Goal: Task Accomplishment & Management: Manage account settings

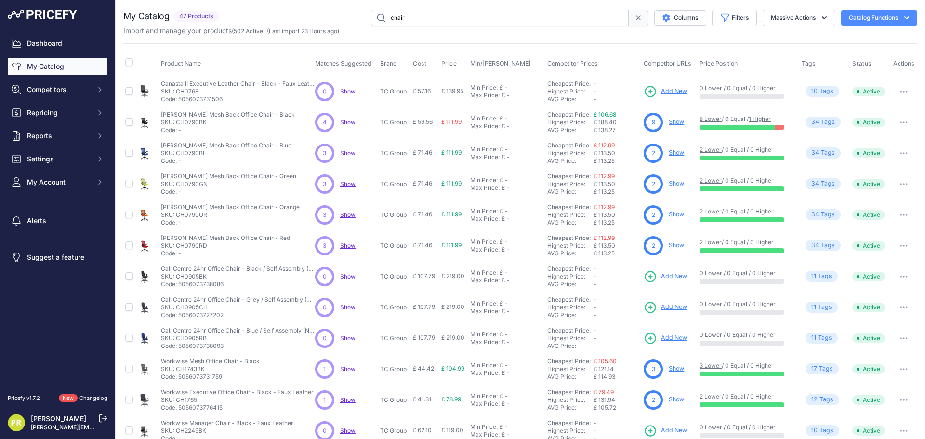
click at [433, 17] on input "chair" at bounding box center [500, 18] width 258 height 16
type input "pedestal"
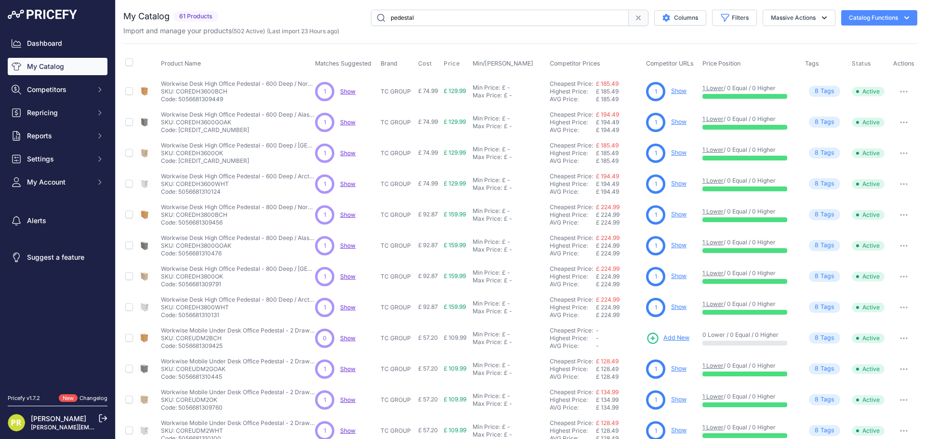
click at [678, 89] on link "Show" at bounding box center [678, 90] width 15 height 7
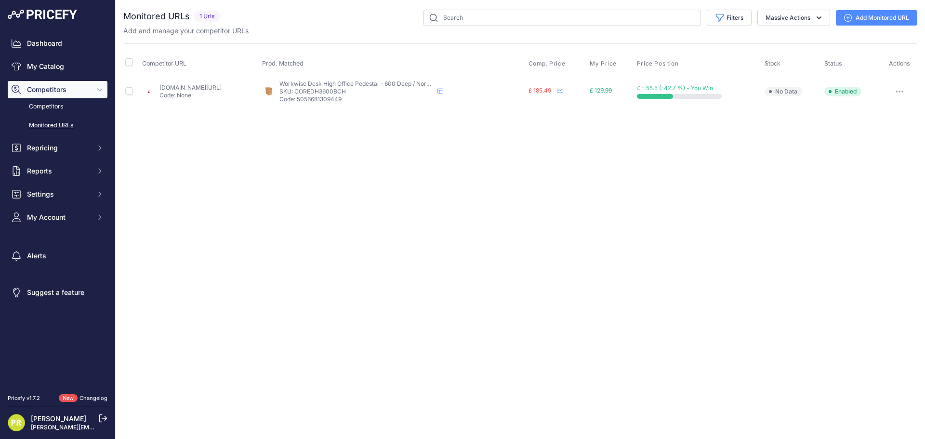
click at [900, 89] on button "button" at bounding box center [899, 91] width 19 height 13
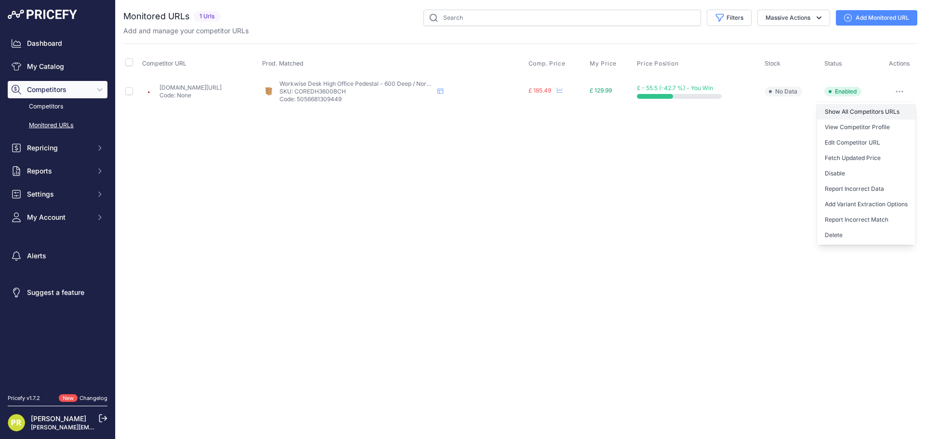
click at [867, 108] on link "Show All Competitors URLs" at bounding box center [866, 111] width 98 height 15
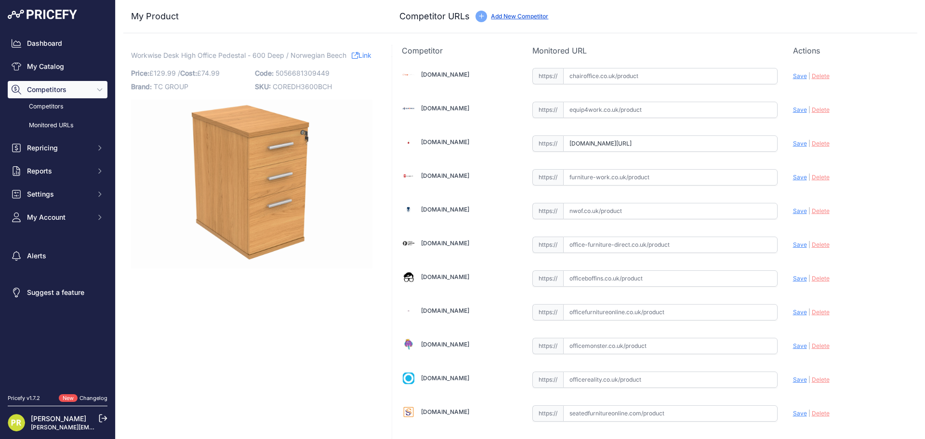
click at [290, 91] on span "COREDH3600BCH" at bounding box center [302, 86] width 59 height 8
copy span "COREDH3600BCH"
click at [615, 110] on input "text" at bounding box center [670, 110] width 214 height 16
paste input "https://www.equip4work.co.uk/triumph-everyday-desk-high-pedestals.html?keywords="
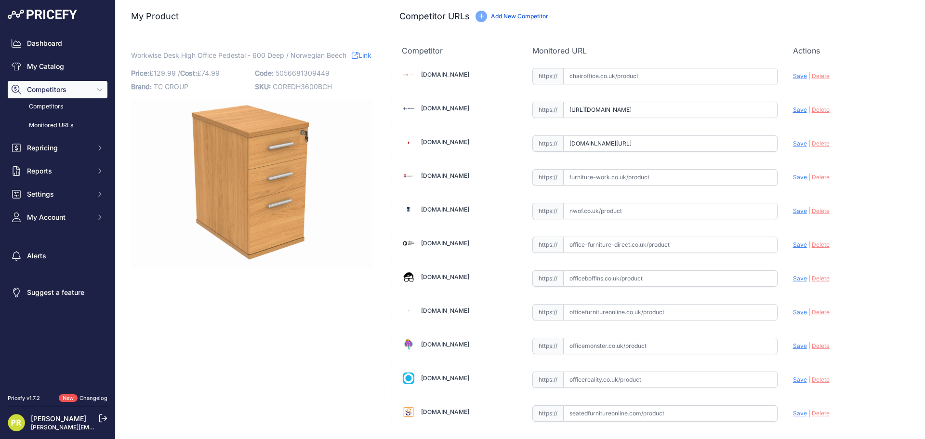
scroll to position [0, 42]
click at [793, 109] on span "Save" at bounding box center [800, 109] width 14 height 7
type input "https://www.equip4work.co.uk/triumph-everyday-desk-high-pedestals.html?keywords…"
click at [598, 180] on input "text" at bounding box center [670, 177] width 214 height 16
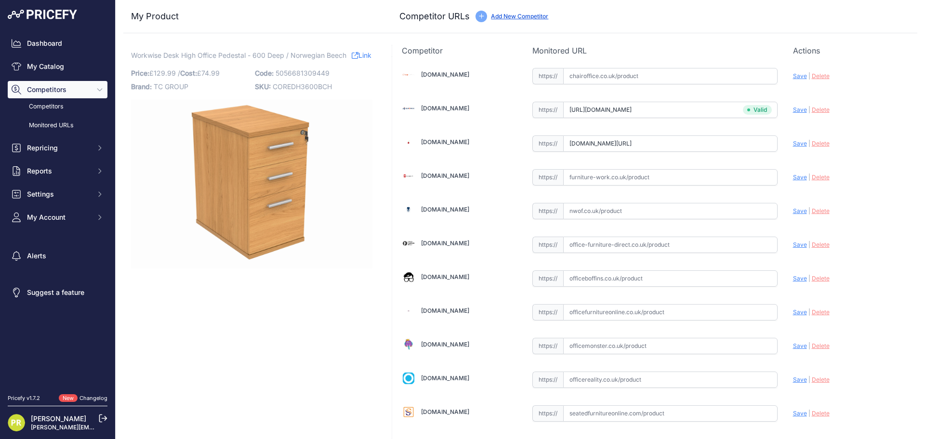
paste input "https://www.furniture-work.co.uk/axis-desk-high-pedestal-121445.html"
click at [793, 178] on span "Save" at bounding box center [800, 176] width 14 height 7
type input "https://www.furniture-work.co.uk/axis-desk-high-pedestal-121445.html?prirule_jd…"
click at [593, 277] on input "text" at bounding box center [670, 278] width 214 height 16
paste input "https://www.officeboffins.co.uk/office-essentials-wooden-desk-high-pedestals.ht…"
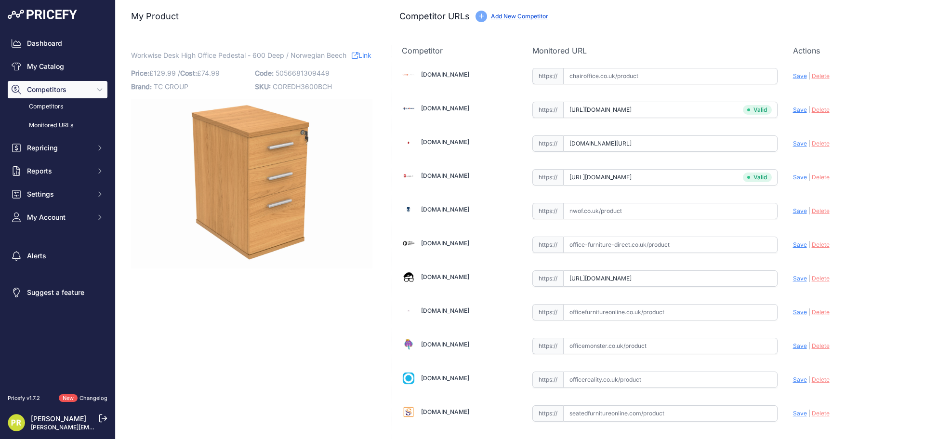
scroll to position [0, 32]
click at [799, 279] on span "Save" at bounding box center [800, 278] width 14 height 7
type input "https://www.officeboffins.co.uk/office-essentials-wooden-desk-high-pedestals.ht…"
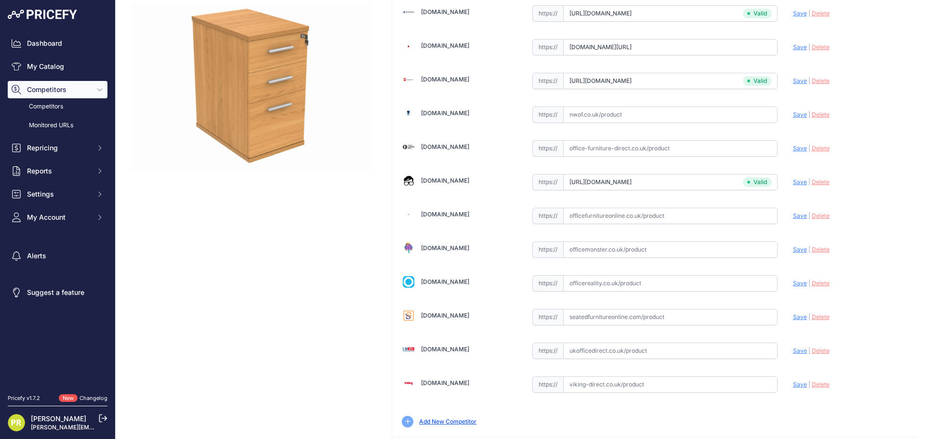
scroll to position [74, 0]
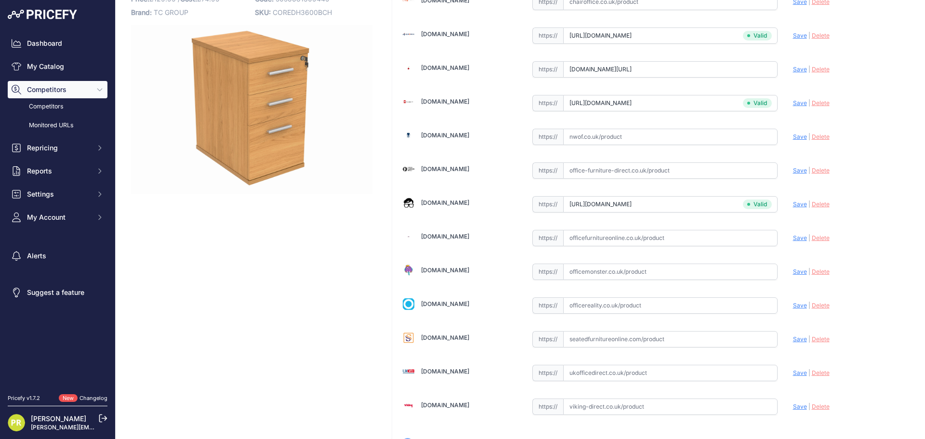
click at [611, 305] on input "text" at bounding box center [670, 305] width 214 height 16
paste input "https://www.officereality.co.uk/prod/draycott-desk-height-pedestal-drawers"
click at [793, 309] on div "Update Profile Save | Delete Analyzing" at bounding box center [850, 302] width 115 height 15
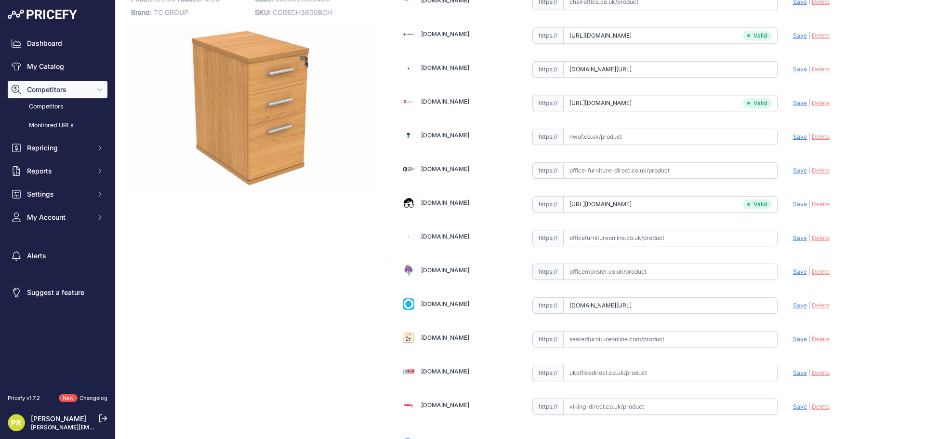
click at [793, 306] on span "Save" at bounding box center [800, 304] width 14 height 7
type input "https://www.officereality.co.uk/prod/draycott-desk-height-pedestal-drawers?prir…"
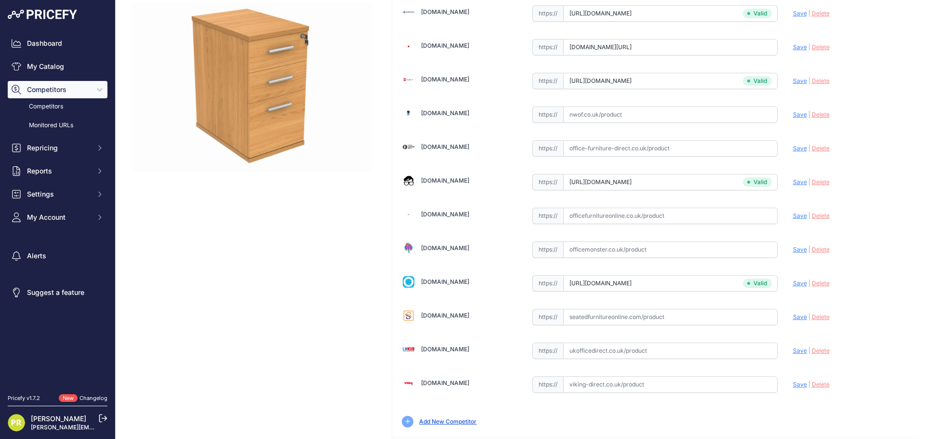
scroll to position [74, 0]
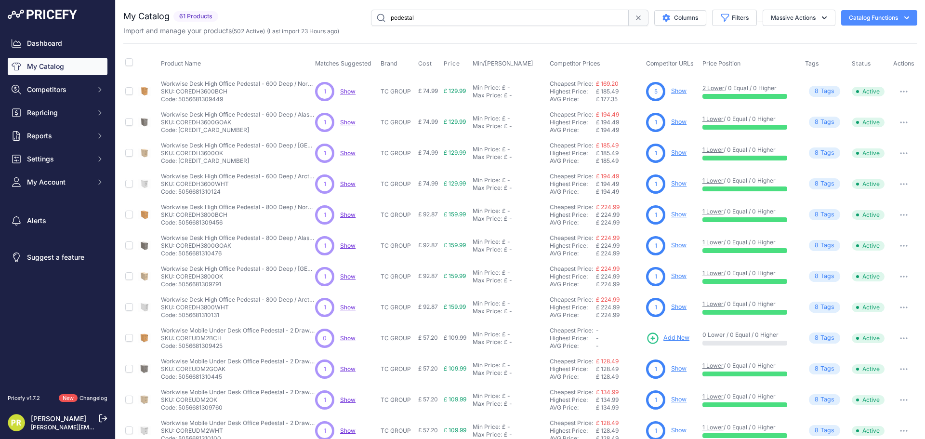
click at [678, 91] on link "Show" at bounding box center [678, 90] width 15 height 7
click at [210, 93] on p "SKU: COREDH3600BCH" at bounding box center [238, 92] width 154 height 8
copy p "COREDH3600BCH"
click at [680, 335] on span "Add New" at bounding box center [676, 337] width 26 height 9
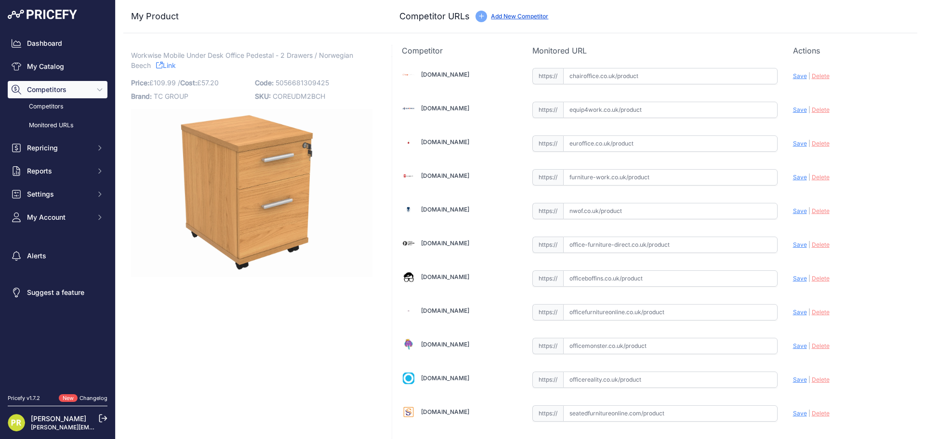
click at [570, 79] on input "text" at bounding box center [670, 76] width 214 height 16
paste input "https://www.officereality.co.uk/prod/solar-two-drawer-mobile-pedestal"
type input "https://www.officereality.co.uk/prod/solar-two-drawer-mobile-pedestal"
click at [666, 75] on input "https://www.officereality.co.uk/prod/solar-two-drawer-mobile-pedestal" at bounding box center [670, 76] width 214 height 16
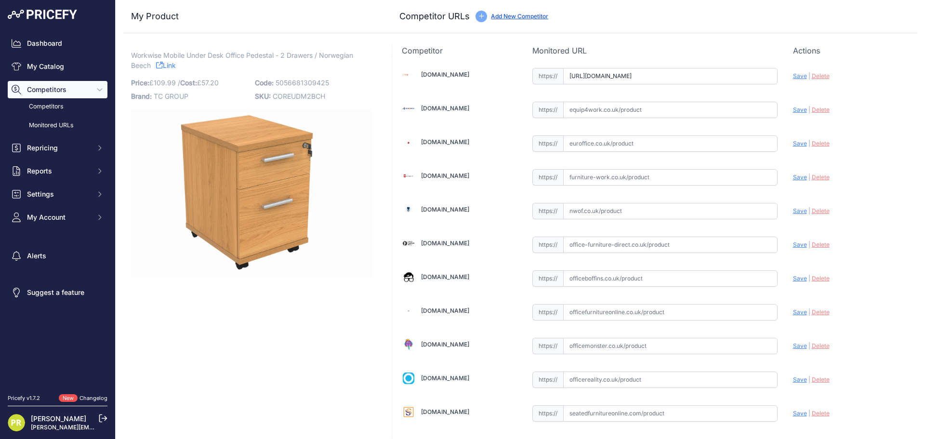
click at [666, 75] on input "https://www.officereality.co.uk/prod/solar-two-drawer-mobile-pedestal" at bounding box center [670, 76] width 214 height 16
click at [573, 380] on input "text" at bounding box center [670, 379] width 214 height 16
paste input "https://www.officereality.co.uk/prod/solar-two-drawer-mobile-pedestal"
click at [786, 378] on div "Chairoffice.co.uk Valid Save" at bounding box center [654, 294] width 525 height 477
click at [793, 378] on span "Save" at bounding box center [800, 379] width 14 height 7
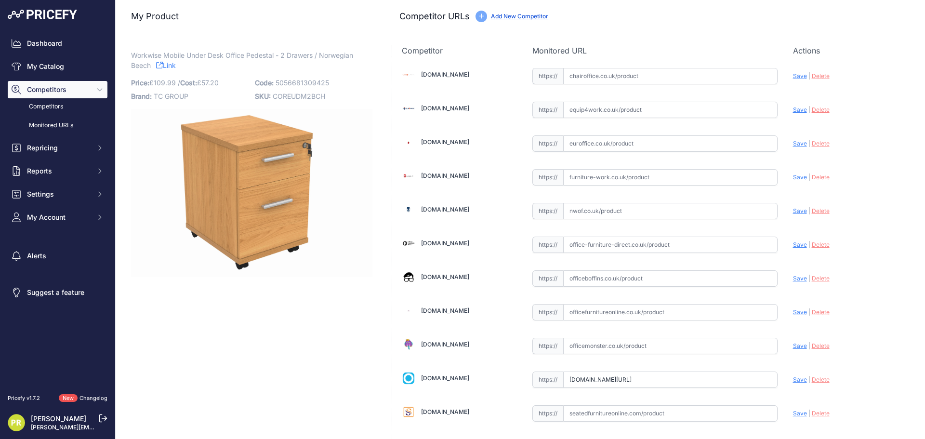
type input "https://www.officereality.co.uk/prod/solar-two-drawer-mobile-pedestal?prirule_j…"
click at [619, 67] on div "https:// Valid" at bounding box center [654, 75] width 245 height 18
click at [624, 76] on input "text" at bounding box center [670, 76] width 214 height 16
paste input "https://www.chairoffice.co.uk/thames-mobile-pedestal-drawers/"
click at [793, 77] on span "Save" at bounding box center [800, 75] width 14 height 7
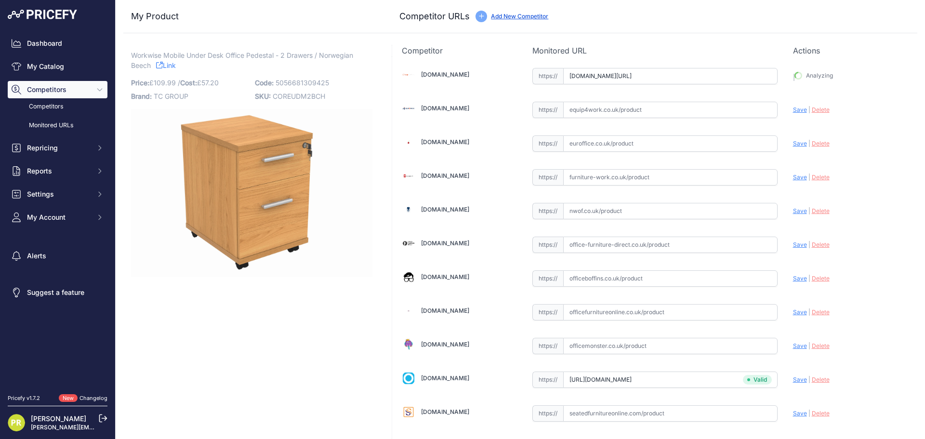
type input "https://www.chairoffice.co.uk/thames-mobile-pedestal-drawers/?prirule_jdsnikfkf…"
click at [600, 112] on input "text" at bounding box center [670, 110] width 214 height 16
paste input "https://www.equip4work.co.uk/solar-mobile-pedestals.html?keywords="
click at [796, 107] on span "Save" at bounding box center [800, 109] width 14 height 7
type input "https://www.equip4work.co.uk/solar-mobile-pedestals.html?keywords=&prirule_jdsn…"
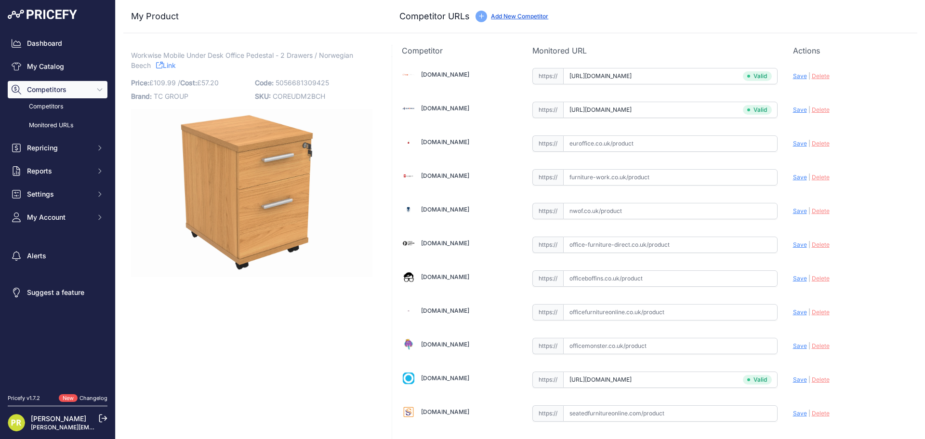
click at [615, 147] on input "text" at bounding box center [670, 143] width 214 height 16
paste input "https://www.euroffice.co.uk/product/mobile-under-desk-office-storage-unit-2-dra…"
click at [793, 139] on div "Update Profile Save | Delete Analyzing" at bounding box center [850, 140] width 115 height 15
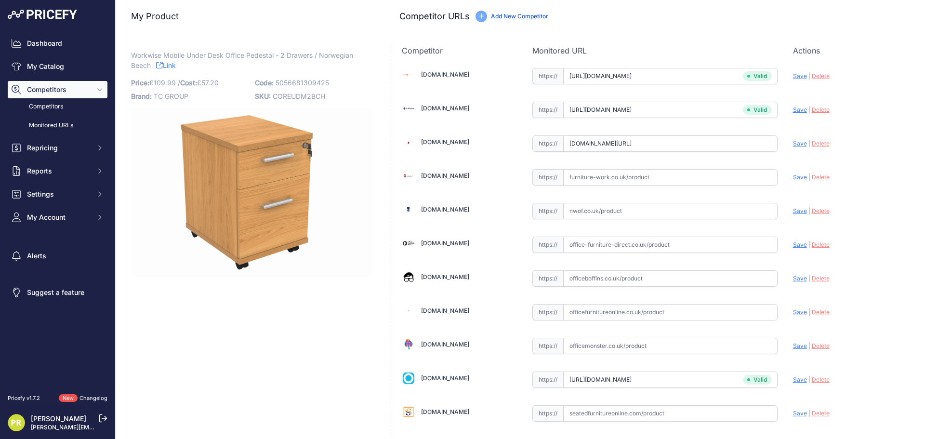
click at [793, 143] on span "Save" at bounding box center [800, 143] width 14 height 7
type input "https://www.euroffice.co.uk/product/mobile-under-desk-office-storage-unit-2-dra…"
click at [645, 178] on input "text" at bounding box center [670, 177] width 214 height 16
paste input "furniture-work.co.uk/office-storage/wooden-storage/pedestals?product_list_order…"
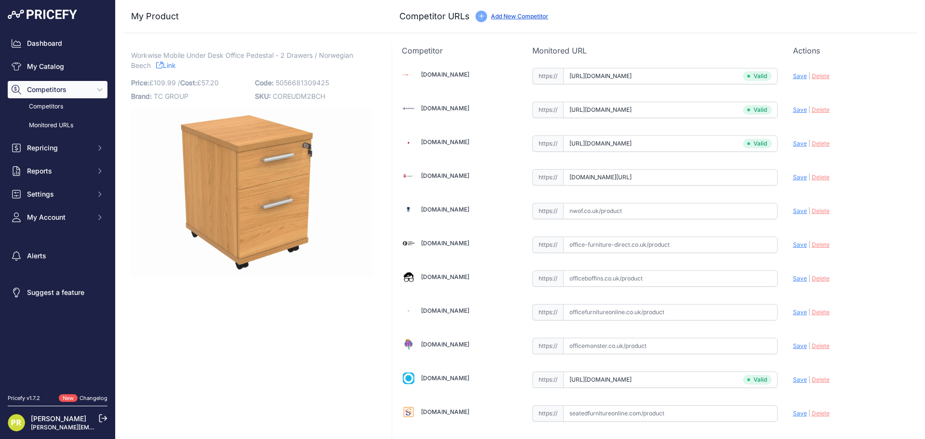
click at [793, 175] on span "Save" at bounding box center [800, 176] width 14 height 7
type input "https://furniture-work.co.uk/office-storage/wooden-storage/pedestals?product_li…"
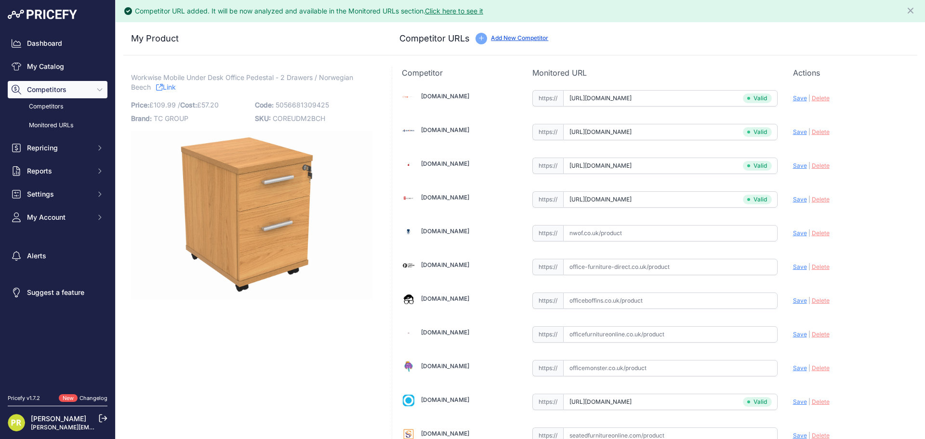
click at [611, 299] on input "text" at bounding box center [670, 300] width 214 height 16
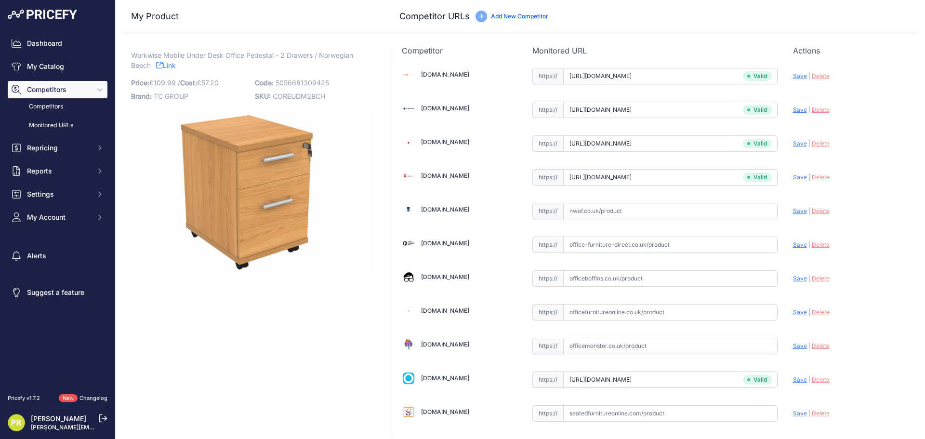
click at [583, 270] on input "text" at bounding box center [670, 278] width 214 height 16
paste input "https://www.officeboffins.co.uk/horizon-under-desk-mobile-office-drawer-pedesta…"
click at [794, 278] on span "Save" at bounding box center [800, 278] width 14 height 7
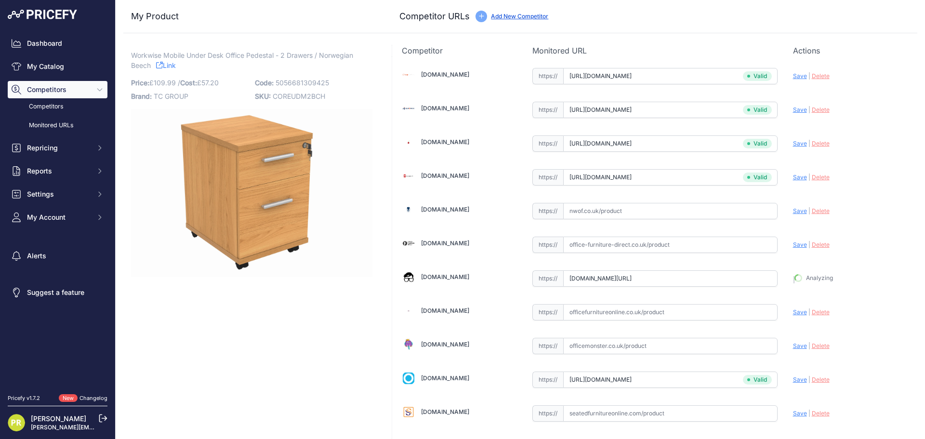
type input "https://www.officeboffins.co.uk/horizon-under-desk-mobile-office-drawer-pedesta…"
click at [47, 47] on link "Dashboard" at bounding box center [58, 43] width 100 height 17
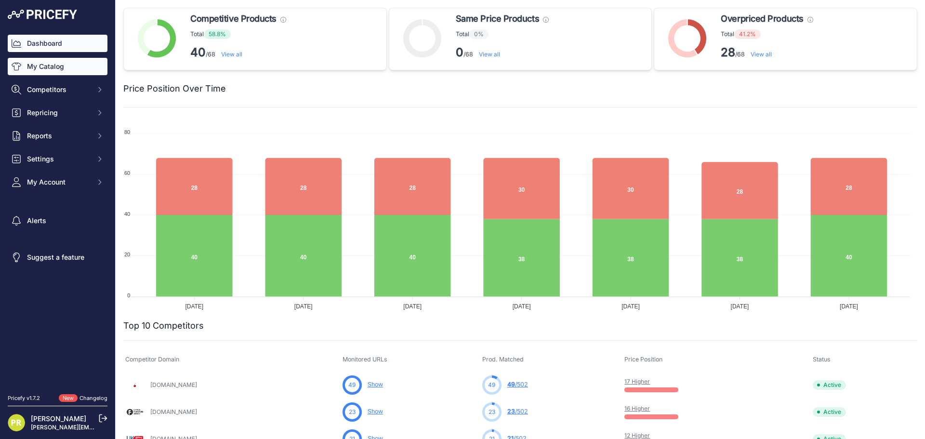
click at [73, 70] on link "My Catalog" at bounding box center [58, 66] width 100 height 17
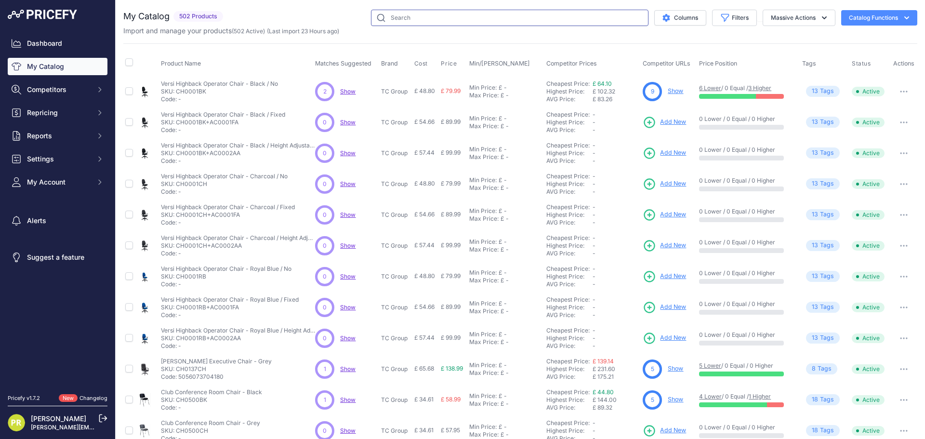
click at [427, 20] on input "text" at bounding box center [509, 18] width 277 height 16
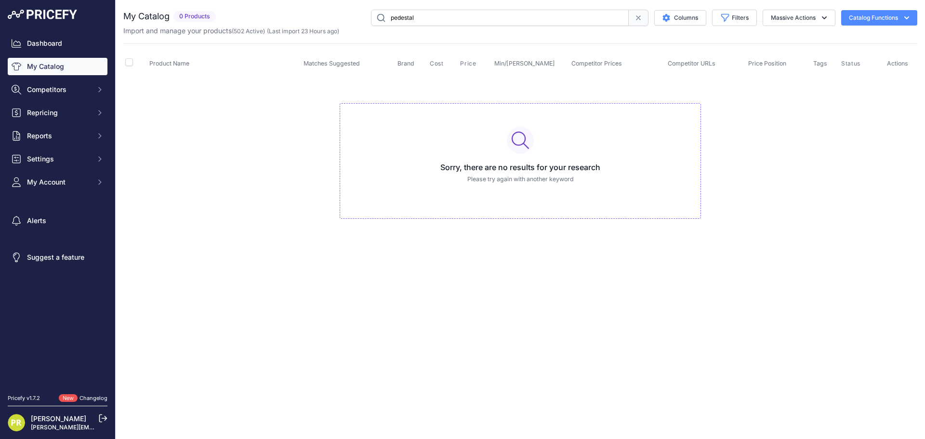
type input "pedestal"
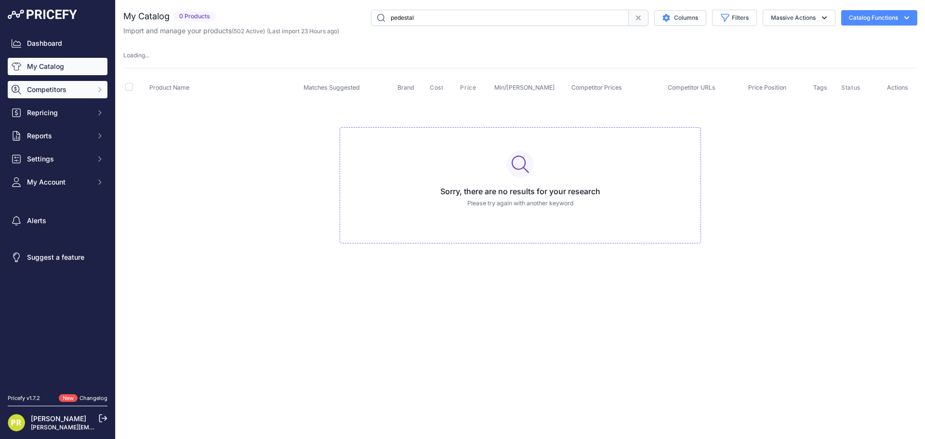
click at [72, 90] on span "Competitors" at bounding box center [58, 90] width 63 height 10
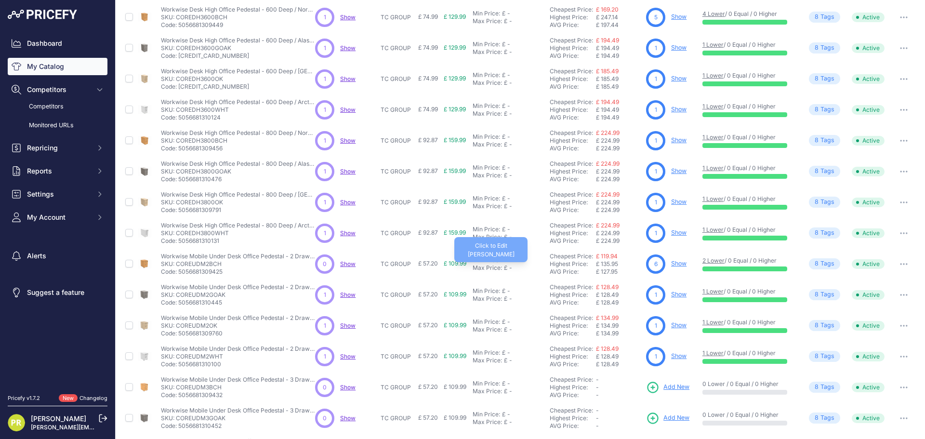
scroll to position [96, 0]
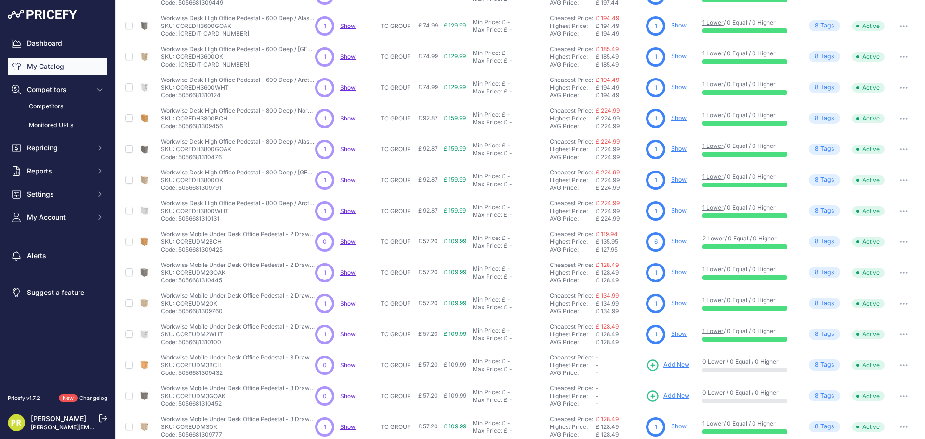
click at [679, 239] on link "Show" at bounding box center [678, 240] width 15 height 7
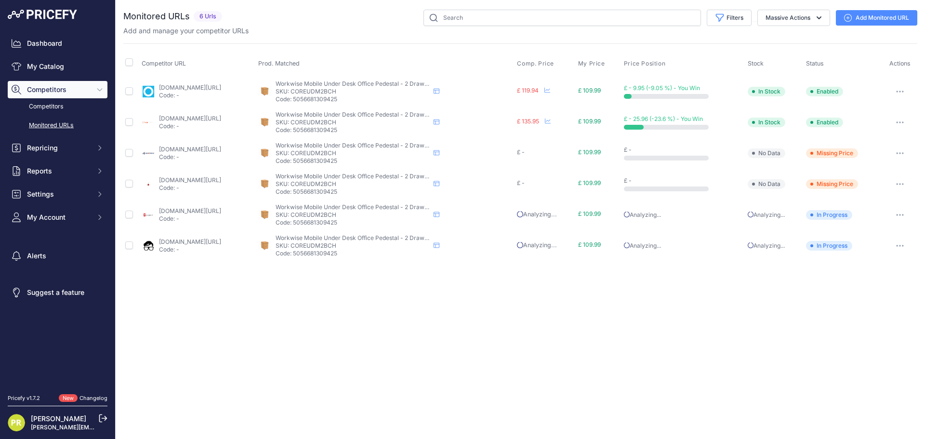
click at [900, 152] on icon "button" at bounding box center [900, 153] width 8 height 2
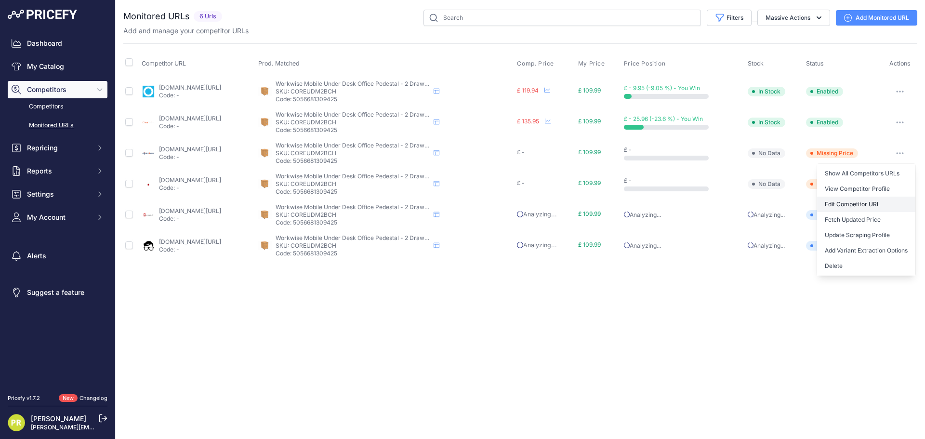
click at [862, 202] on link "Edit Competitor URL" at bounding box center [866, 203] width 98 height 15
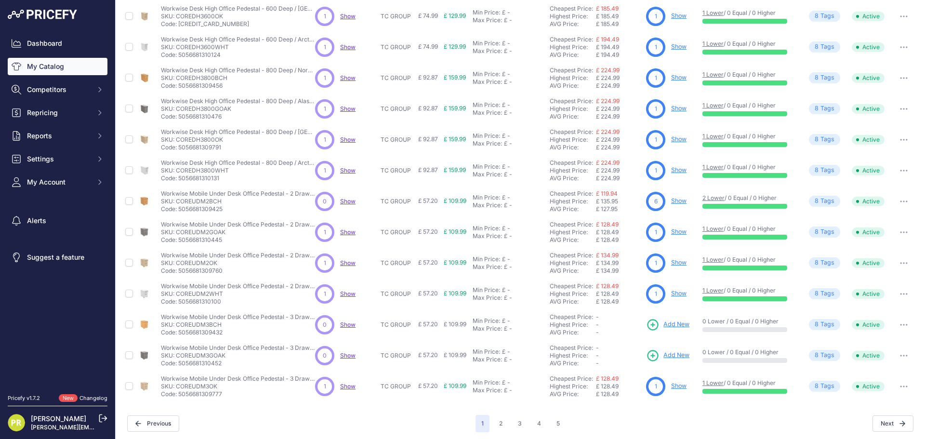
scroll to position [140, 0]
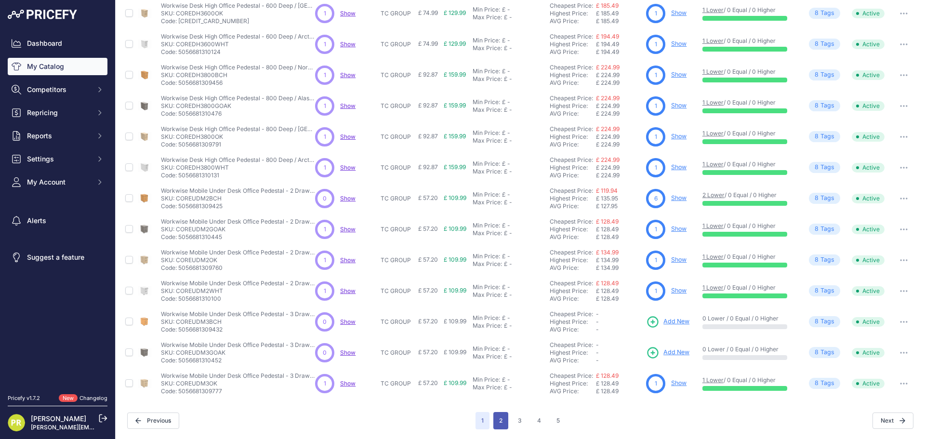
click at [500, 416] on button "2" at bounding box center [500, 420] width 15 height 17
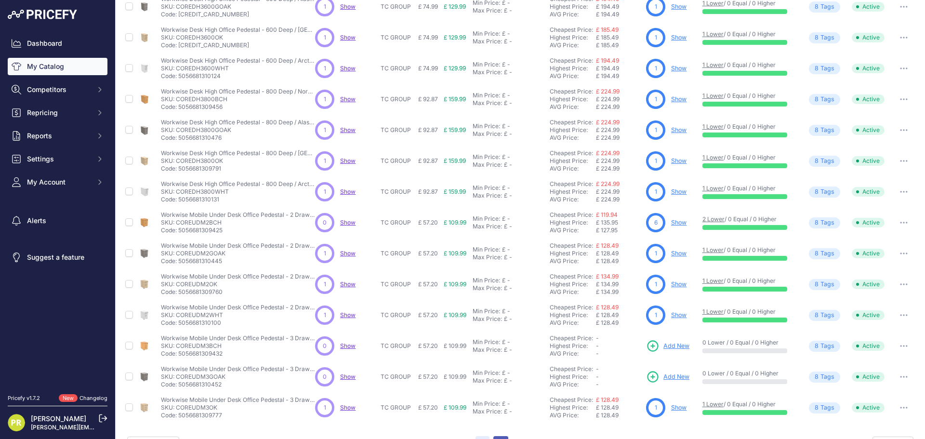
scroll to position [164, 0]
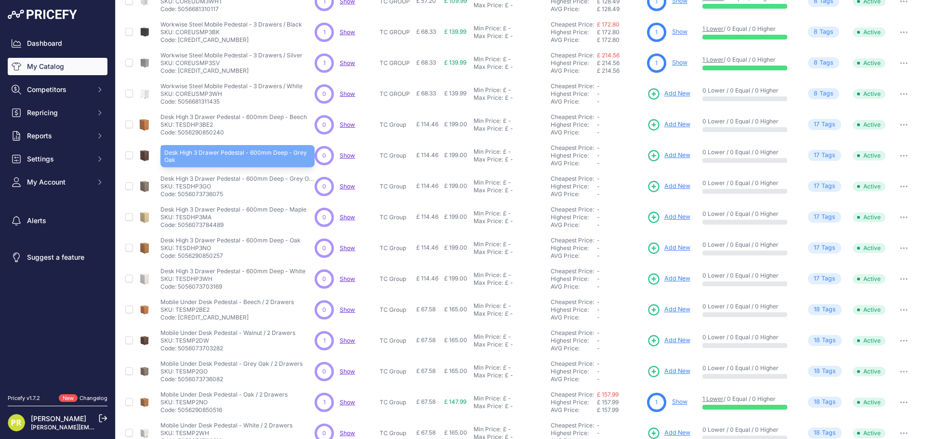
scroll to position [96, 0]
